Goal: Task Accomplishment & Management: Manage account settings

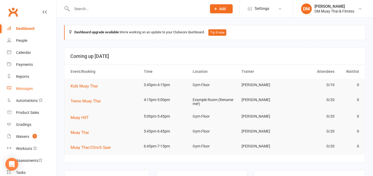
click at [21, 88] on div "Messages" at bounding box center [24, 88] width 17 height 4
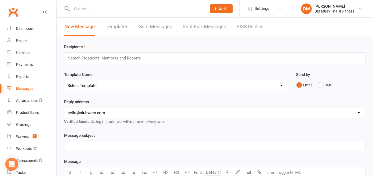
click at [97, 5] on input "text" at bounding box center [136, 8] width 133 height 7
click at [97, 5] on input "j" at bounding box center [136, 8] width 133 height 7
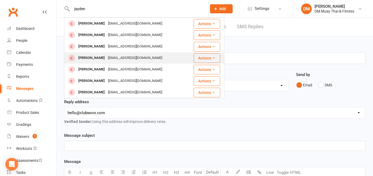
type input "jayden"
click at [92, 55] on div "[PERSON_NAME]" at bounding box center [92, 58] width 30 height 8
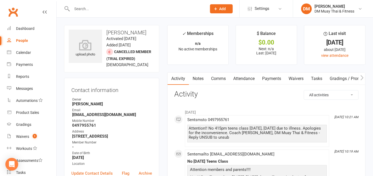
click at [299, 78] on link "Waivers" at bounding box center [295, 79] width 22 height 12
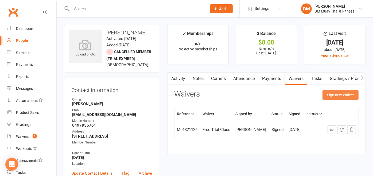
click at [330, 96] on button "Sign new Waiver" at bounding box center [340, 95] width 36 height 10
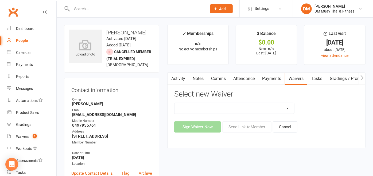
click at [287, 107] on select "10 Class Pass 2 class weekly fortnightly payments no contract 2 class weekly no…" at bounding box center [234, 108] width 120 height 11
select select "14032"
click at [174, 103] on select "10 Class Pass 2 class weekly fortnightly payments no contract 2 class weekly no…" at bounding box center [234, 108] width 120 height 11
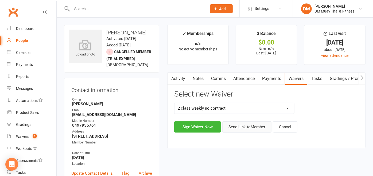
click at [260, 128] on button "Send Link to Member" at bounding box center [246, 126] width 49 height 11
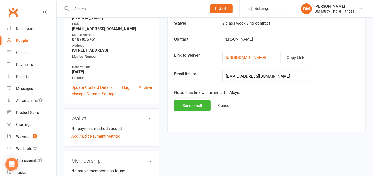
scroll to position [89, 0]
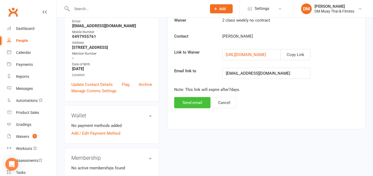
click at [194, 102] on button "Send email" at bounding box center [192, 102] width 36 height 11
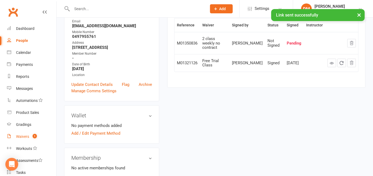
click at [33, 136] on span "1" at bounding box center [35, 136] width 4 height 5
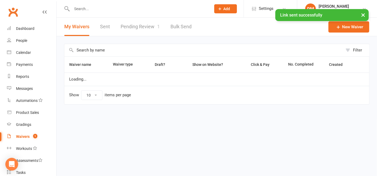
select select "25"
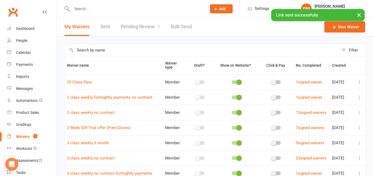
click at [148, 27] on link "Pending Review 1" at bounding box center [140, 27] width 39 height 18
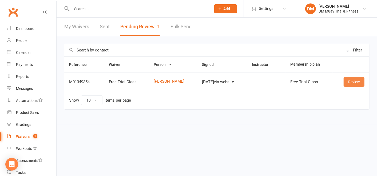
click at [353, 83] on link "Review" at bounding box center [354, 82] width 21 height 10
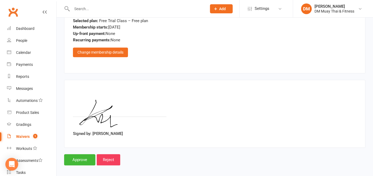
scroll to position [688, 0]
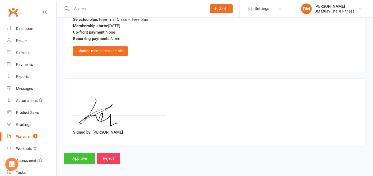
click at [74, 157] on input "Approve" at bounding box center [79, 158] width 31 height 11
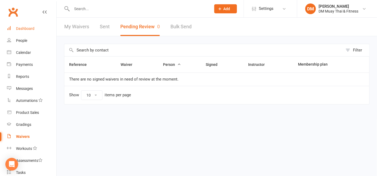
click at [20, 26] on div "Dashboard" at bounding box center [25, 28] width 18 height 4
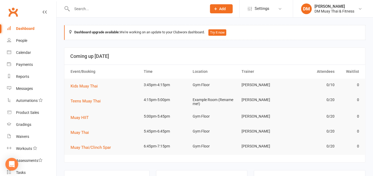
click at [104, 10] on input "text" at bounding box center [136, 8] width 133 height 7
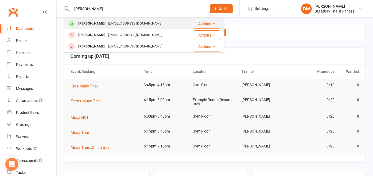
type input "[PERSON_NAME]"
click at [106, 24] on div "[EMAIL_ADDRESS][DOMAIN_NAME]" at bounding box center [134, 24] width 57 height 8
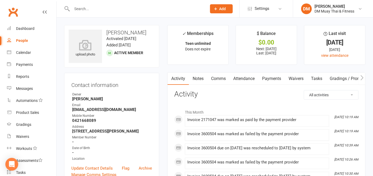
click at [266, 78] on link "Payments" at bounding box center [271, 79] width 26 height 12
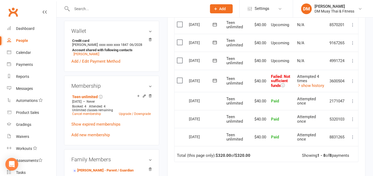
scroll to position [178, 0]
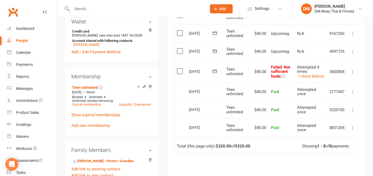
click at [355, 72] on icon at bounding box center [352, 71] width 5 height 5
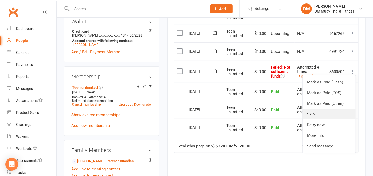
click at [325, 111] on link "Skip" at bounding box center [328, 114] width 53 height 11
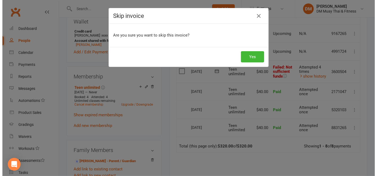
scroll to position [173, 0]
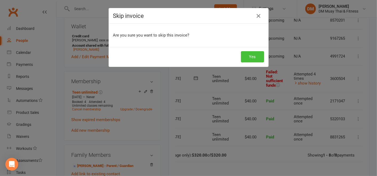
click at [243, 55] on button "Yes" at bounding box center [252, 56] width 23 height 11
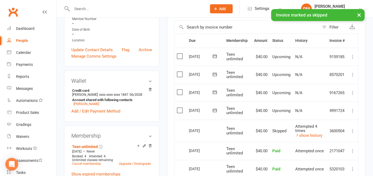
scroll to position [0, 0]
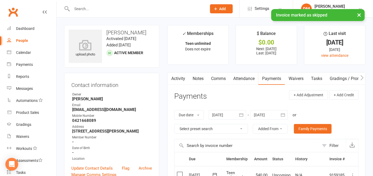
click at [99, 8] on input "text" at bounding box center [136, 8] width 133 height 7
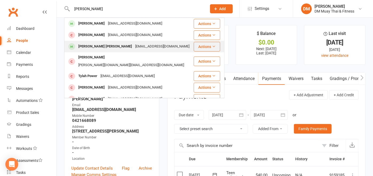
type input "[PERSON_NAME]"
click at [133, 46] on div "[EMAIL_ADDRESS][DOMAIN_NAME]" at bounding box center [161, 47] width 57 height 8
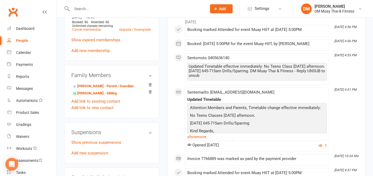
scroll to position [296, 0]
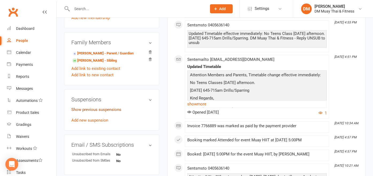
click at [105, 107] on link "Show previous suspensions" at bounding box center [96, 109] width 50 height 5
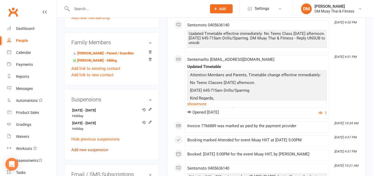
click at [91, 148] on link "Add new suspension" at bounding box center [89, 150] width 37 height 5
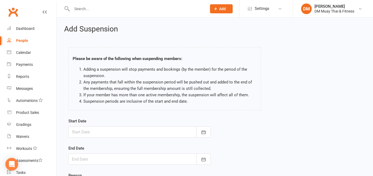
click at [191, 133] on div at bounding box center [139, 131] width 142 height 11
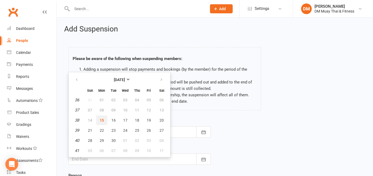
click at [103, 118] on span "15" at bounding box center [102, 120] width 4 height 4
type input "[DATE]"
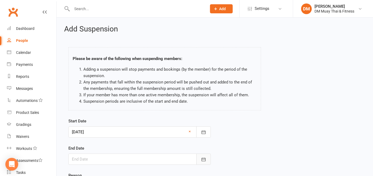
click at [199, 159] on button "button" at bounding box center [203, 159] width 14 height 11
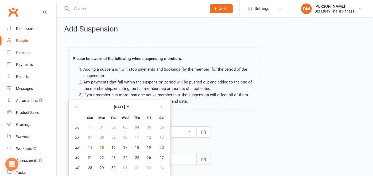
scroll to position [5, 0]
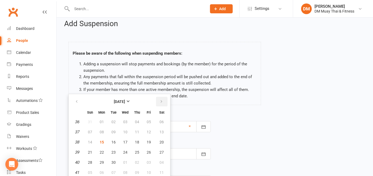
click at [159, 102] on icon "button" at bounding box center [161, 102] width 4 height 4
click at [101, 141] on span "13" at bounding box center [102, 142] width 4 height 4
type input "[DATE]"
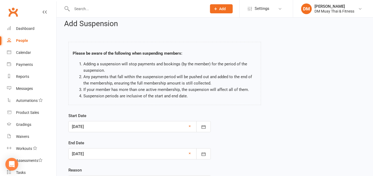
scroll to position [58, 0]
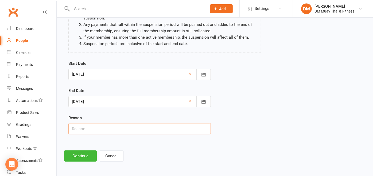
click at [117, 125] on input "text" at bounding box center [139, 128] width 142 height 11
type input "Holiday"
click at [82, 154] on button "Continue" at bounding box center [80, 156] width 33 height 11
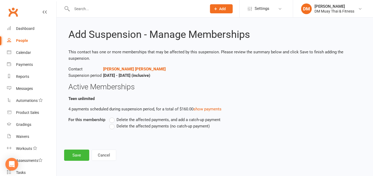
scroll to position [0, 0]
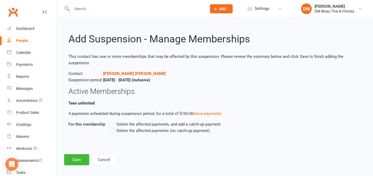
click at [111, 132] on label "Delete the affected payments (no catch-up payment)" at bounding box center [159, 131] width 100 height 6
click at [111, 128] on input "Delete the affected payments (no catch-up payment)" at bounding box center [110, 128] width 3 height 0
click at [82, 156] on button "Save" at bounding box center [76, 159] width 25 height 11
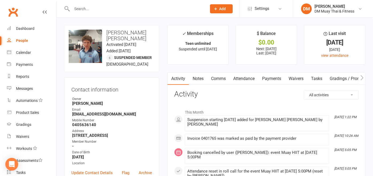
click at [97, 8] on input "text" at bounding box center [136, 8] width 133 height 7
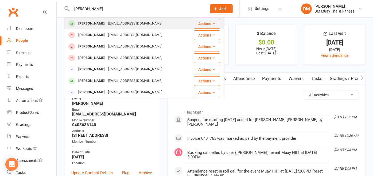
type input "[PERSON_NAME]"
click at [107, 25] on div "[EMAIL_ADDRESS][DOMAIN_NAME]" at bounding box center [134, 24] width 57 height 8
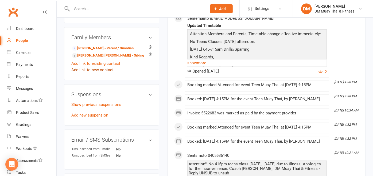
scroll to position [296, 0]
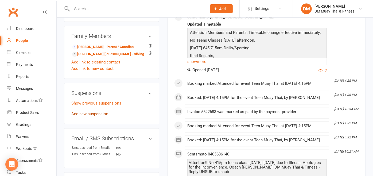
click at [96, 114] on link "Add new suspension" at bounding box center [89, 114] width 37 height 5
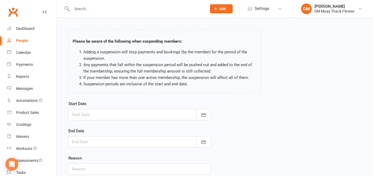
scroll to position [30, 0]
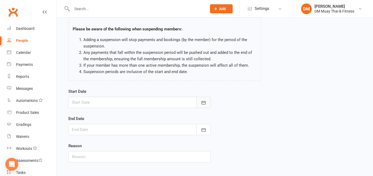
click at [199, 99] on button "button" at bounding box center [203, 102] width 14 height 11
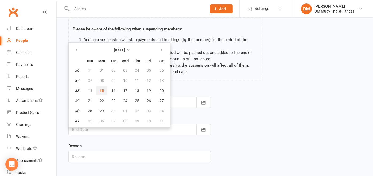
click at [105, 89] on button "15" at bounding box center [101, 91] width 11 height 10
type input "[DATE]"
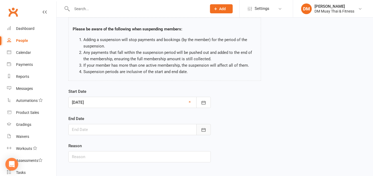
click at [205, 128] on icon "button" at bounding box center [203, 129] width 4 height 3
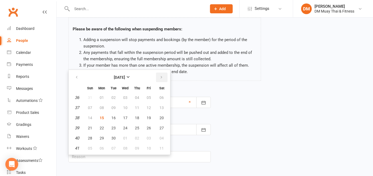
click at [159, 77] on icon "button" at bounding box center [161, 77] width 4 height 4
click at [103, 116] on button "13" at bounding box center [101, 118] width 11 height 10
type input "[DATE]"
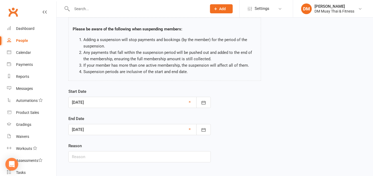
scroll to position [58, 0]
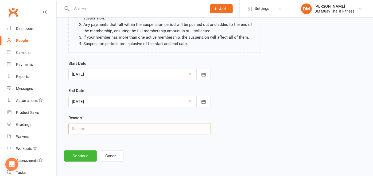
click at [90, 126] on input "text" at bounding box center [139, 128] width 142 height 11
type input "Holiday"
click at [85, 154] on button "Continue" at bounding box center [80, 156] width 33 height 11
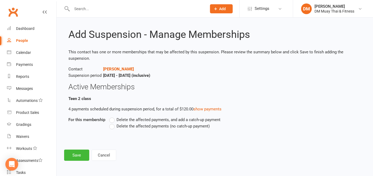
scroll to position [0, 0]
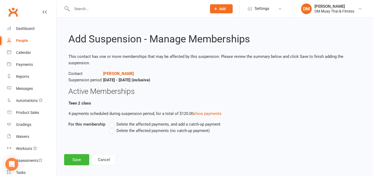
click at [112, 131] on label "Delete the affected payments (no catch-up payment)" at bounding box center [159, 131] width 100 height 6
click at [112, 128] on input "Delete the affected payments (no catch-up payment)" at bounding box center [110, 128] width 3 height 0
click at [76, 159] on button "Save" at bounding box center [76, 159] width 25 height 11
